Goal: Information Seeking & Learning: Learn about a topic

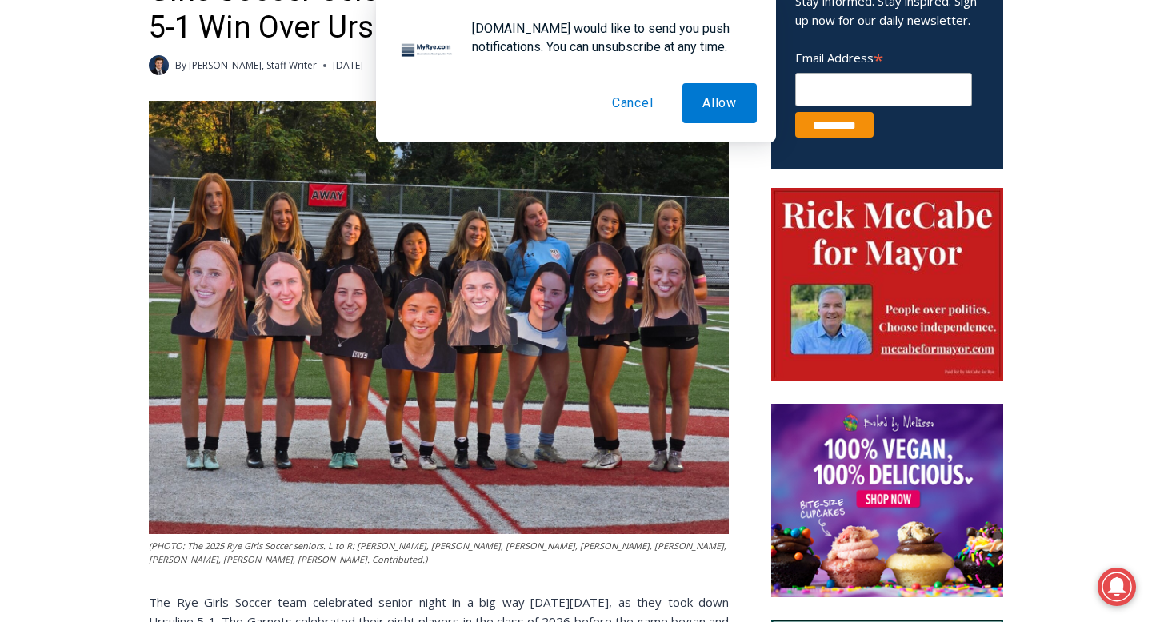
scroll to position [679, 0]
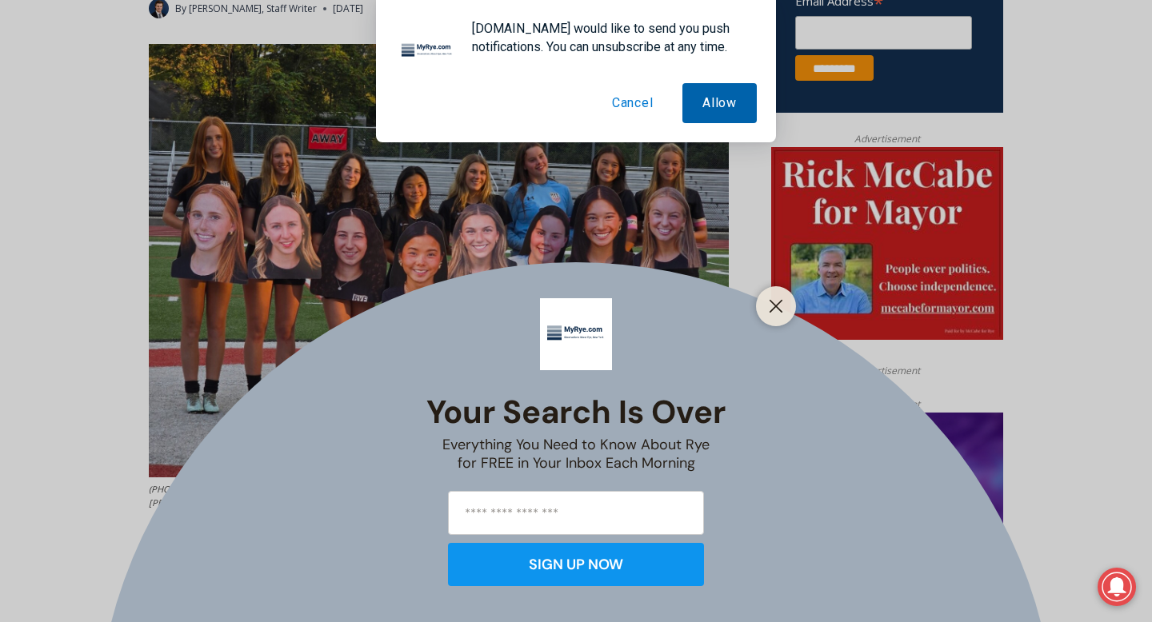
click at [731, 113] on button "Allow" at bounding box center [719, 103] width 74 height 40
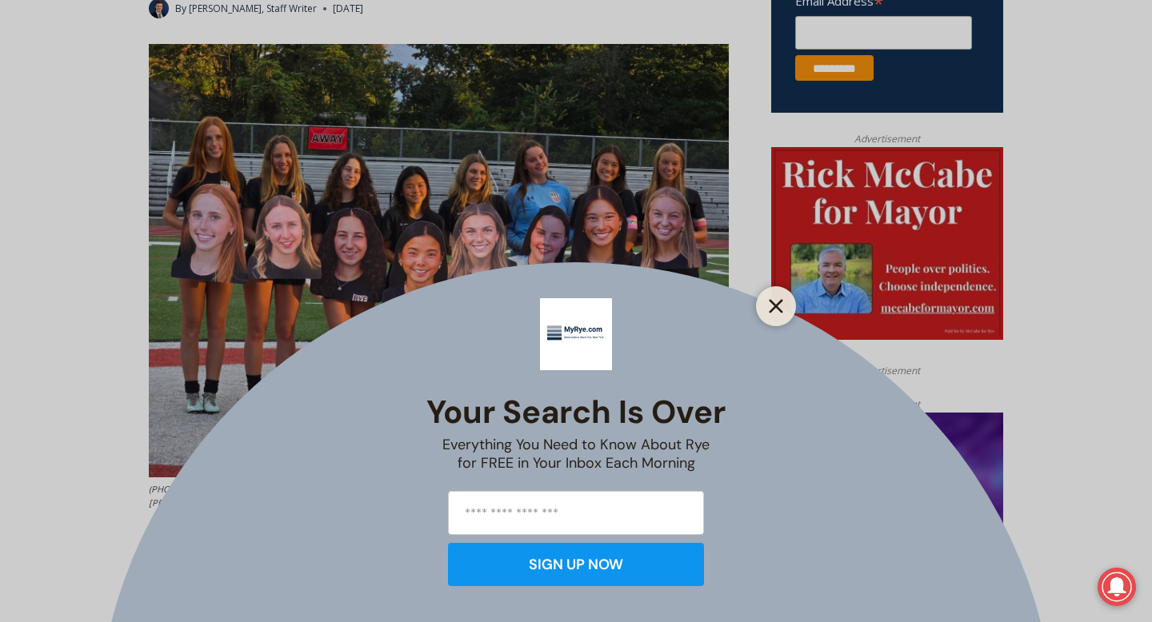
click at [772, 305] on icon "Close" at bounding box center [776, 306] width 14 height 14
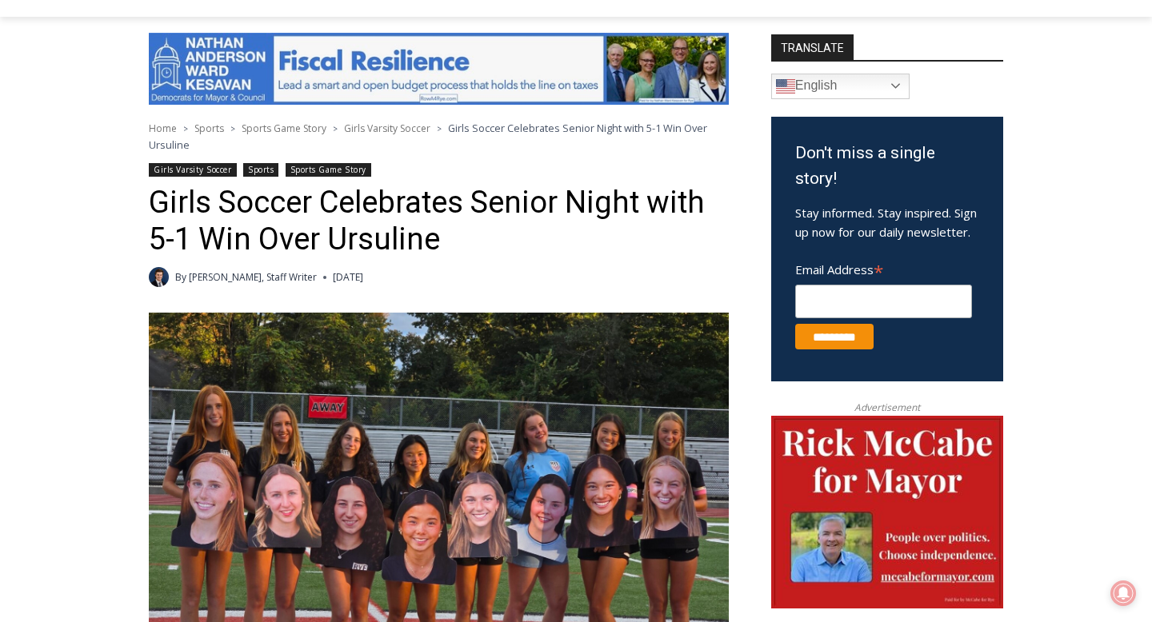
scroll to position [412, 0]
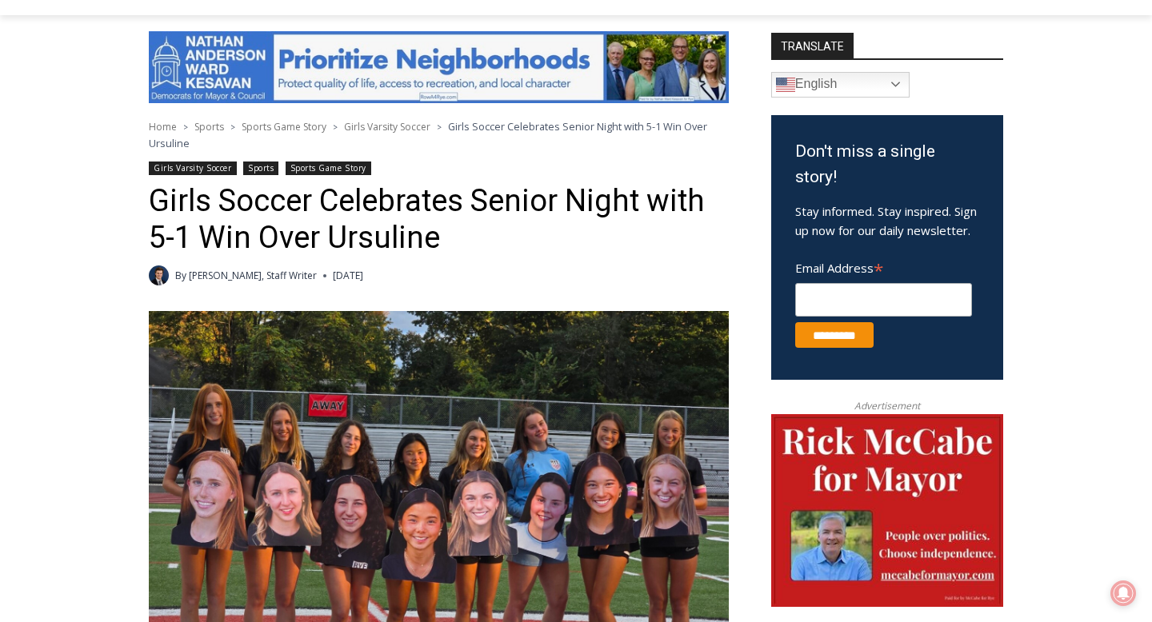
click at [303, 125] on span "Sports Game Story" at bounding box center [284, 127] width 85 height 14
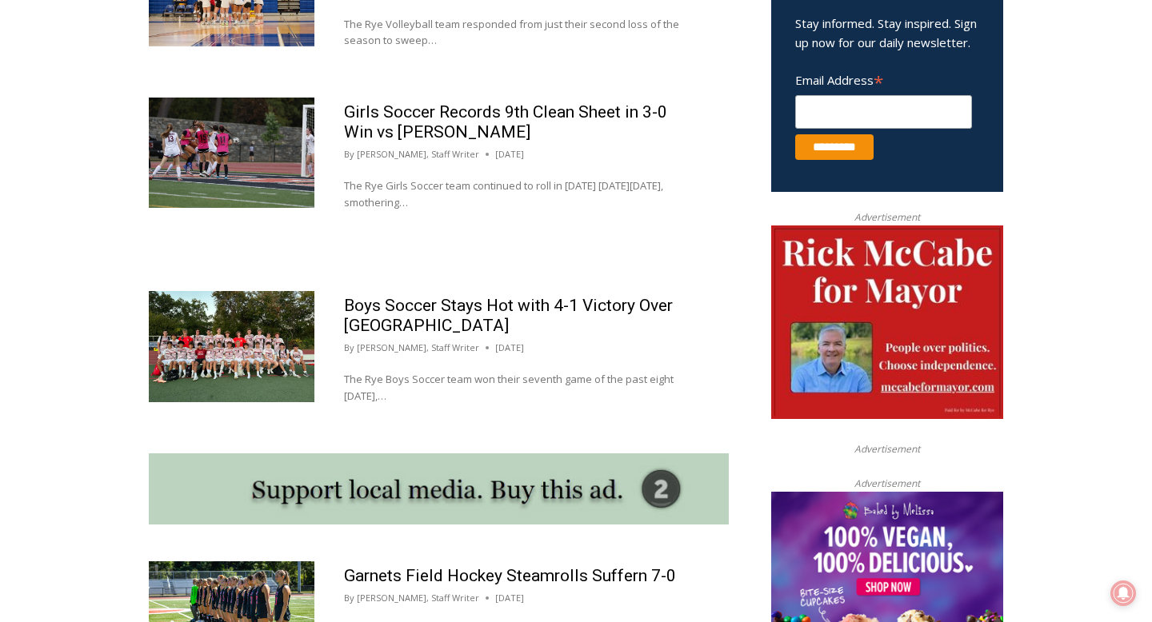
scroll to position [1049, 0]
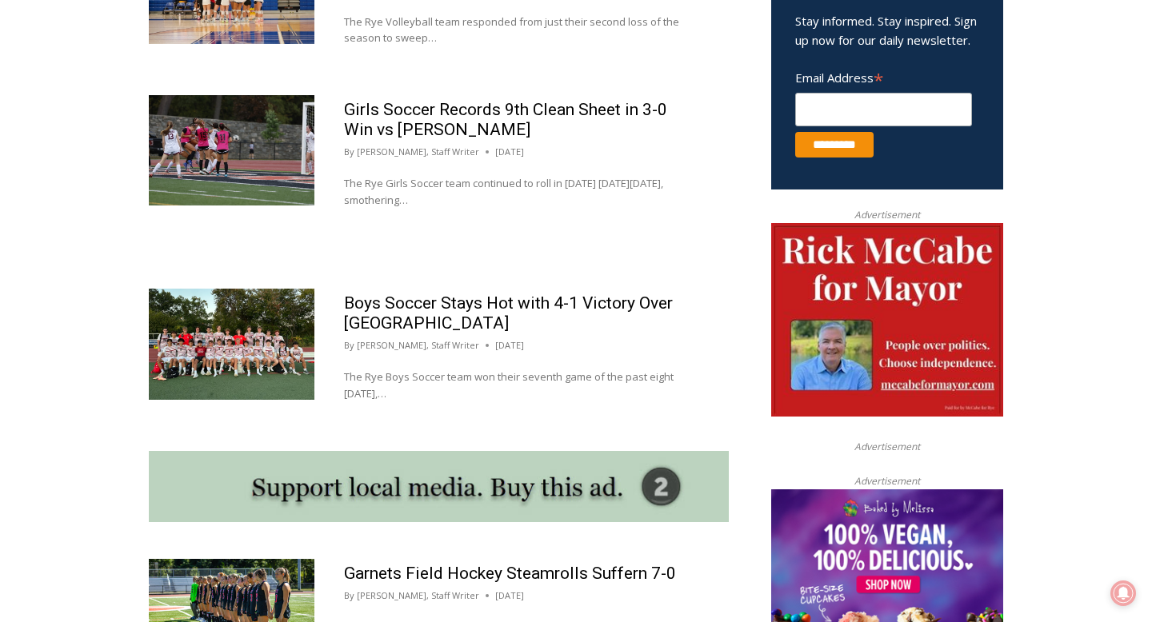
click at [279, 339] on img at bounding box center [232, 344] width 166 height 110
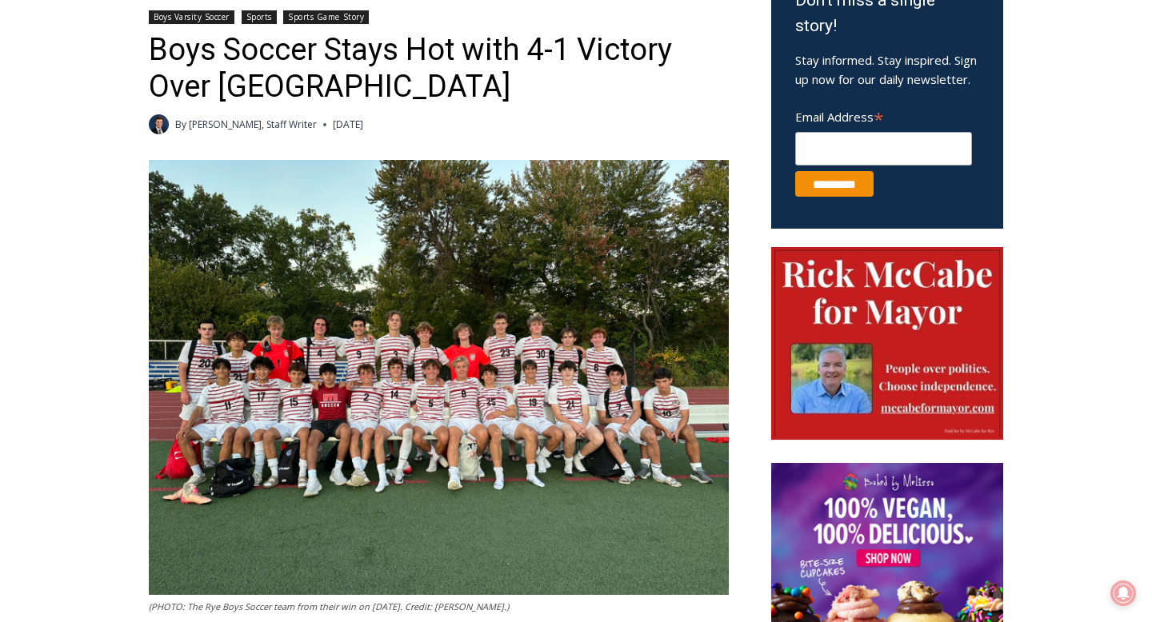
scroll to position [633, 0]
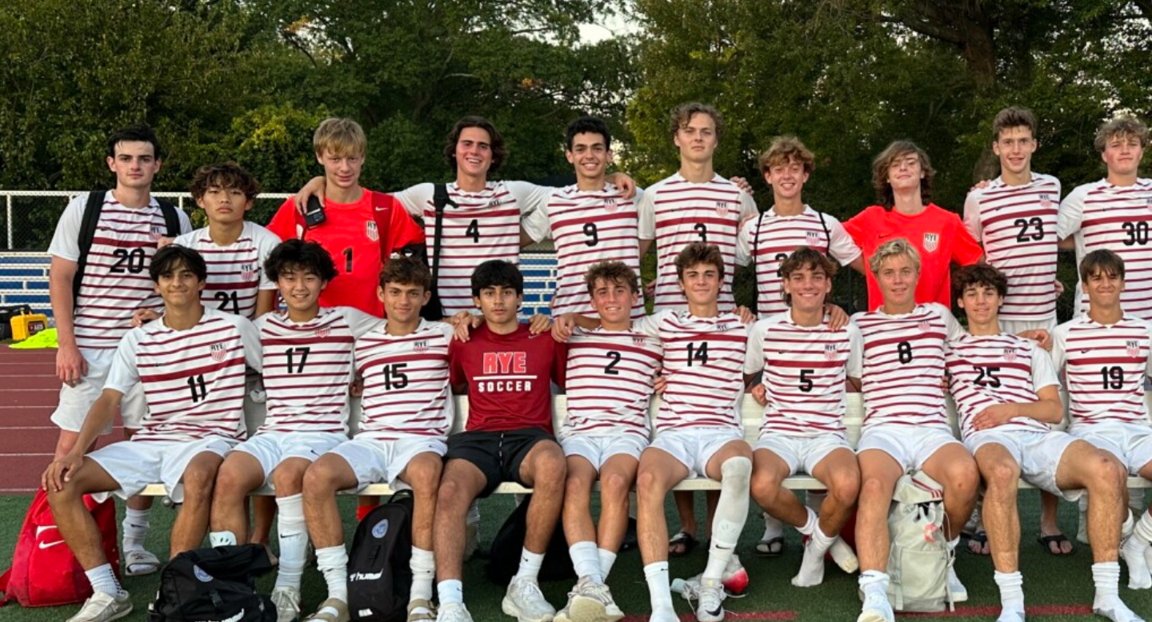
click at [383, 302] on img at bounding box center [439, 307] width 580 height 435
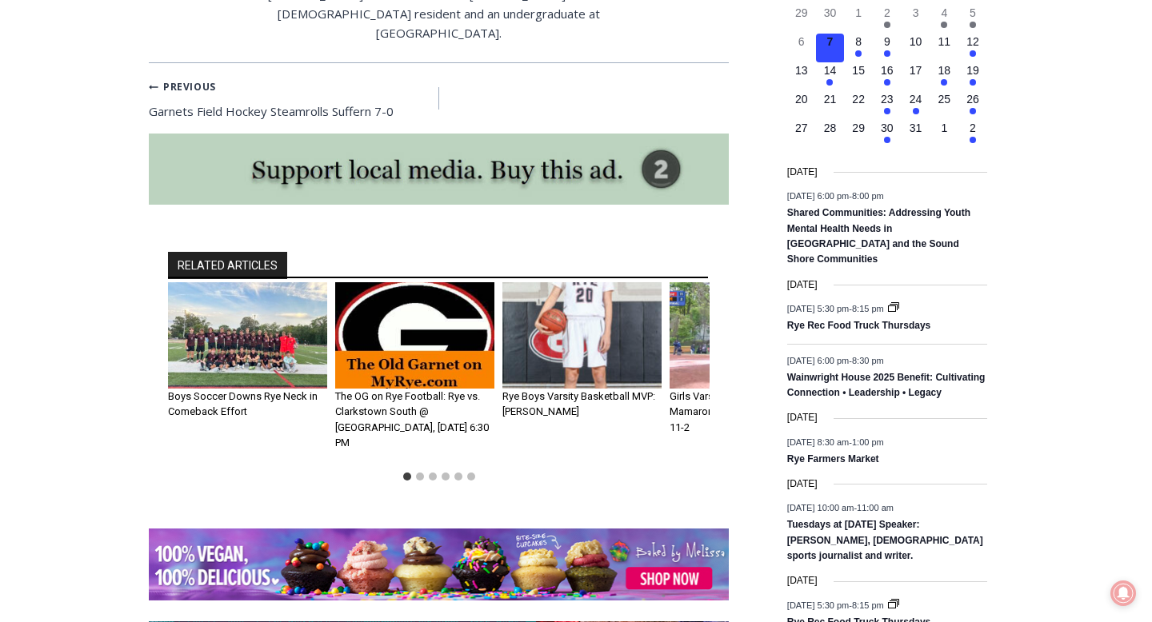
scroll to position [1893, 0]
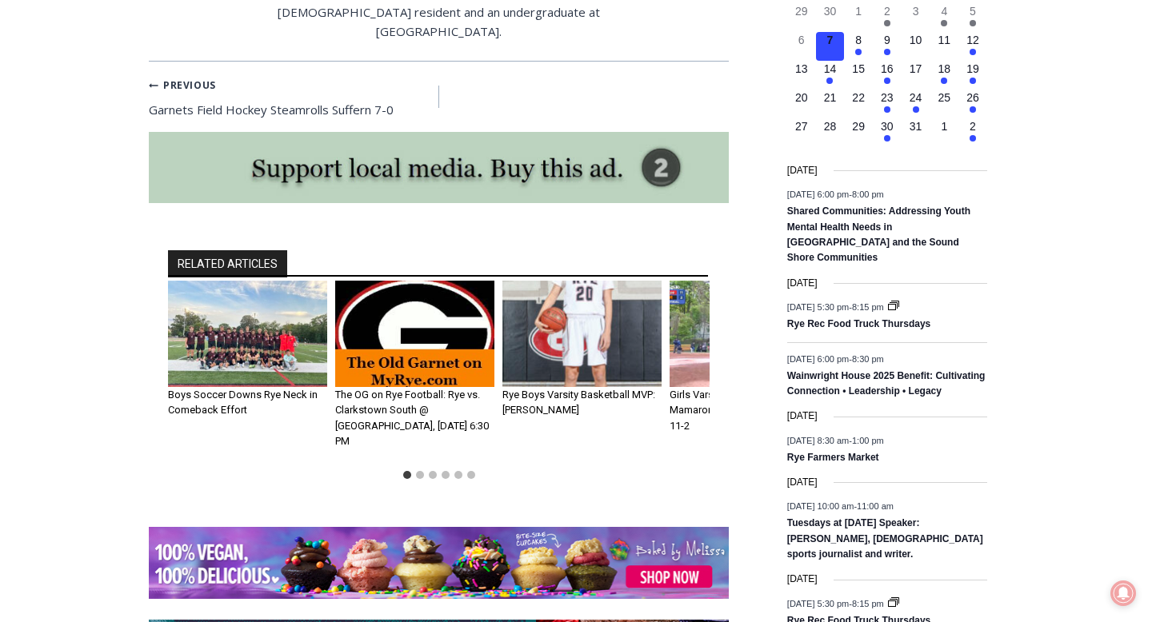
click at [290, 290] on img "1 of 6" at bounding box center [247, 334] width 159 height 106
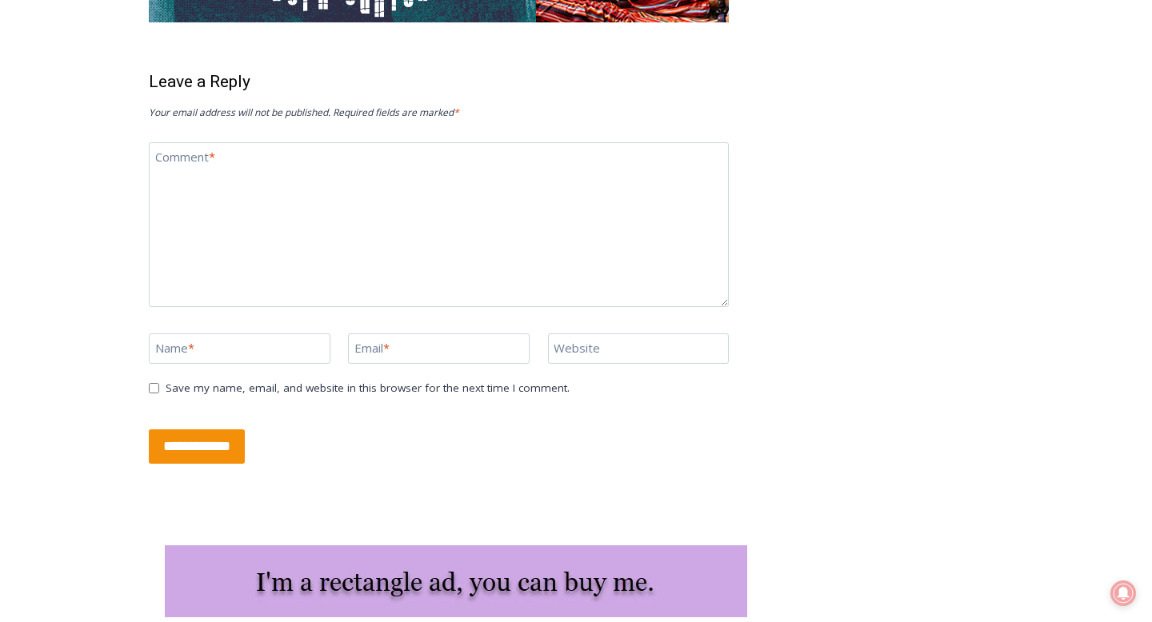
scroll to position [2988, 0]
